Goal: Task Accomplishment & Management: Use online tool/utility

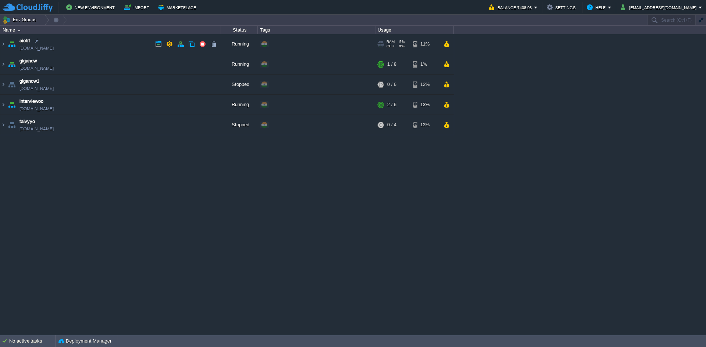
click at [101, 43] on td "aiotrt [DOMAIN_NAME]" at bounding box center [110, 44] width 221 height 20
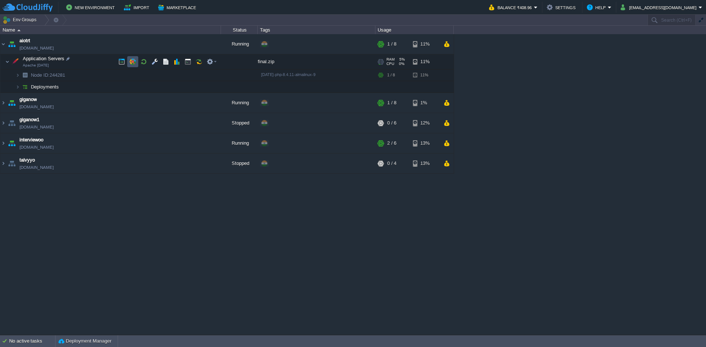
drag, startPoint x: 131, startPoint y: 62, endPoint x: 103, endPoint y: 90, distance: 39.3
click at [130, 62] on button "button" at bounding box center [132, 61] width 7 height 7
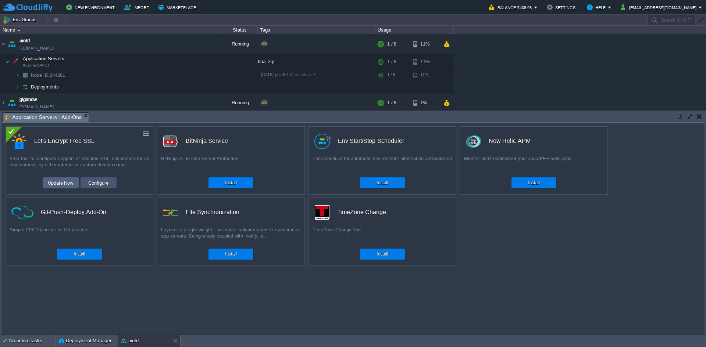
click at [90, 181] on button "Configure" at bounding box center [98, 183] width 25 height 9
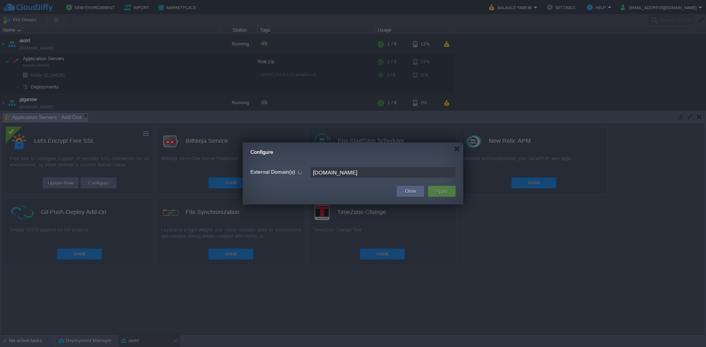
click at [433, 189] on td "Apply" at bounding box center [442, 191] width 28 height 11
click at [412, 192] on button "Close" at bounding box center [410, 191] width 11 height 7
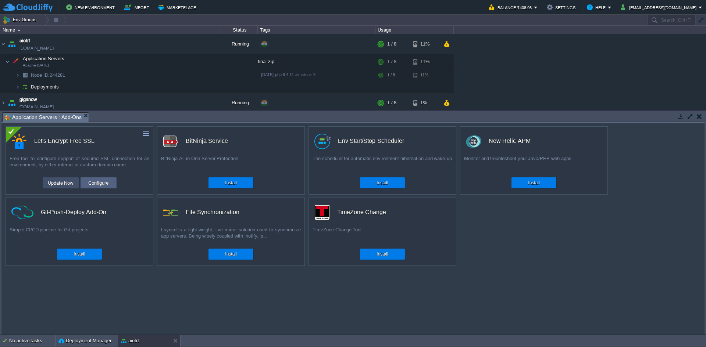
click at [62, 179] on td "Update Now" at bounding box center [61, 183] width 36 height 11
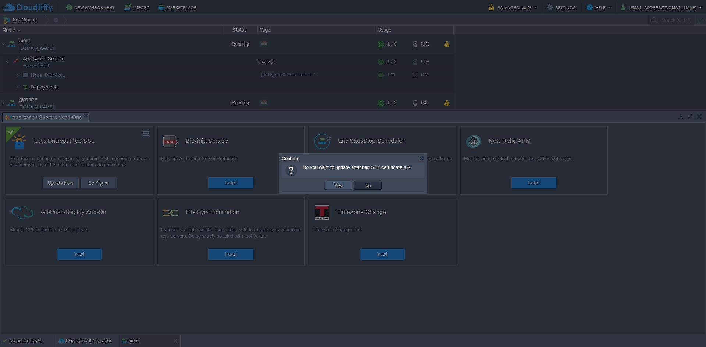
click at [342, 186] on button "Yes" at bounding box center [338, 185] width 12 height 7
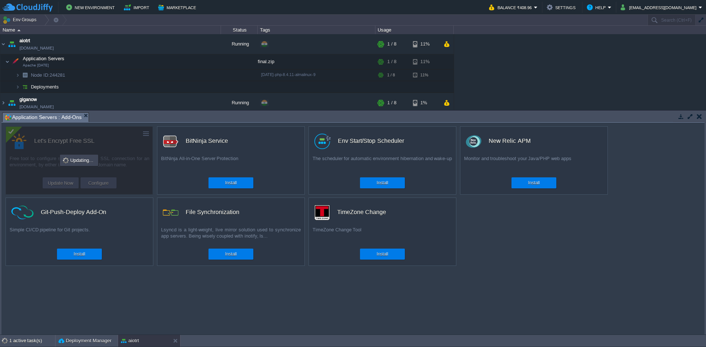
click at [495, 244] on div "custom Let's Encrypt Free SSL Free tool to configure support of secured SSL con…" at bounding box center [352, 229] width 703 height 212
click at [534, 9] on button "Balance ₹408.96" at bounding box center [511, 7] width 45 height 9
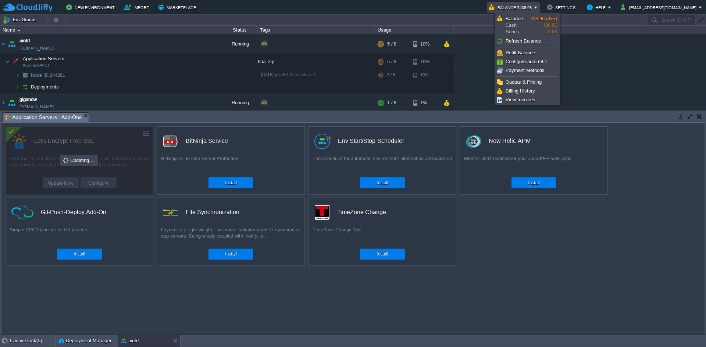
click at [636, 97] on div "aiotrt [DOMAIN_NAME] Running + Add to Env Group RAM 7% CPU 52% 5 / 8 10% Applic…" at bounding box center [353, 72] width 706 height 76
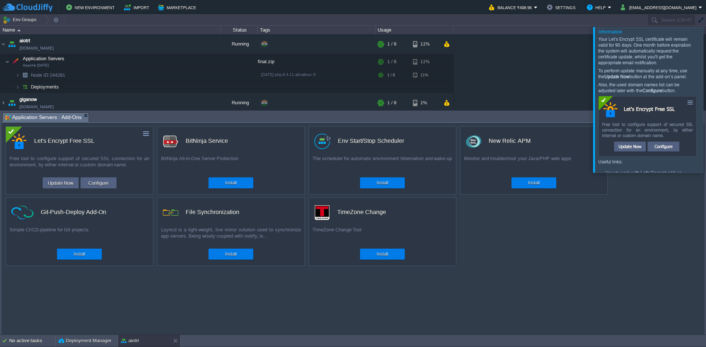
scroll to position [24, 0]
